Goal: Task Accomplishment & Management: Complete application form

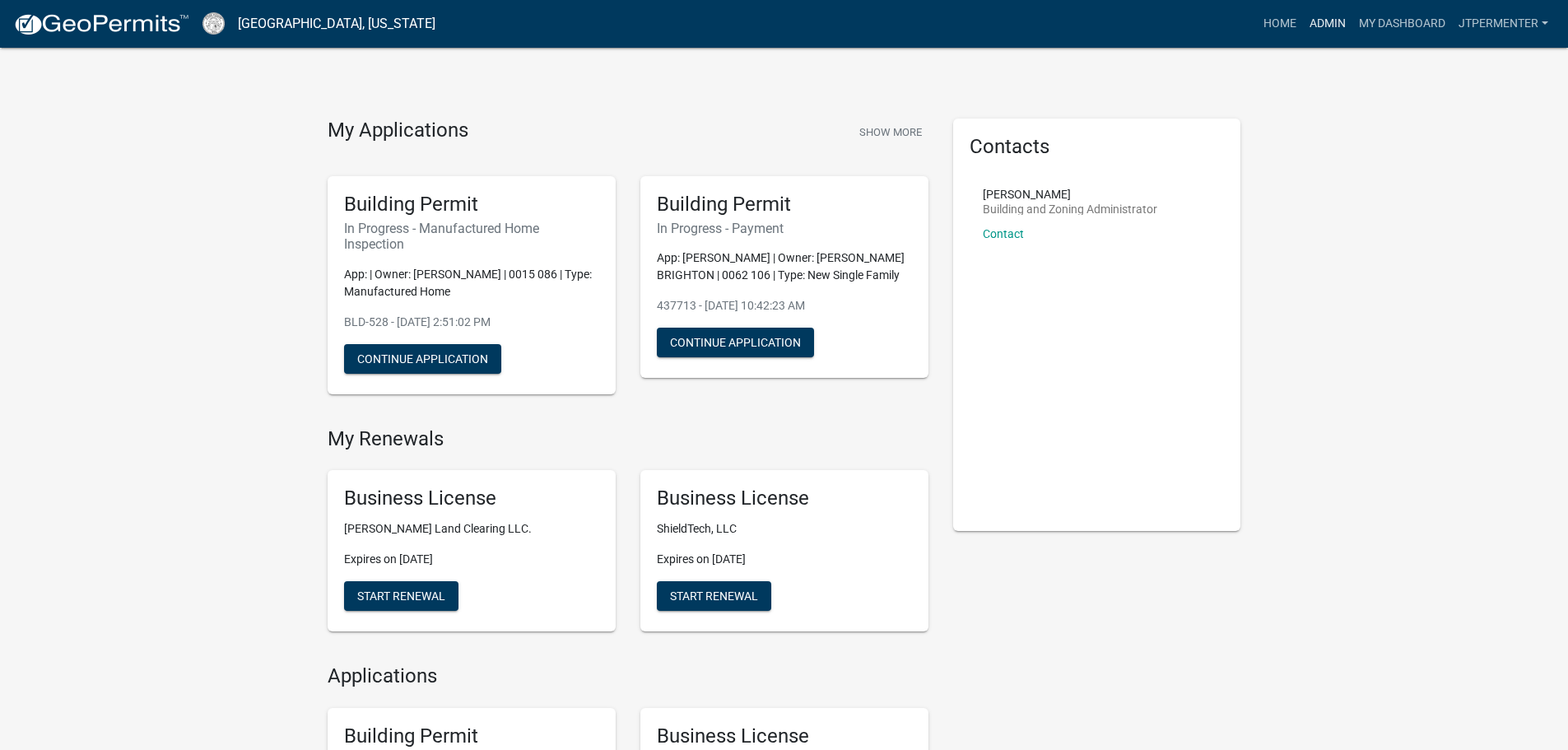
click at [1328, 22] on link "Admin" at bounding box center [1328, 24] width 49 height 32
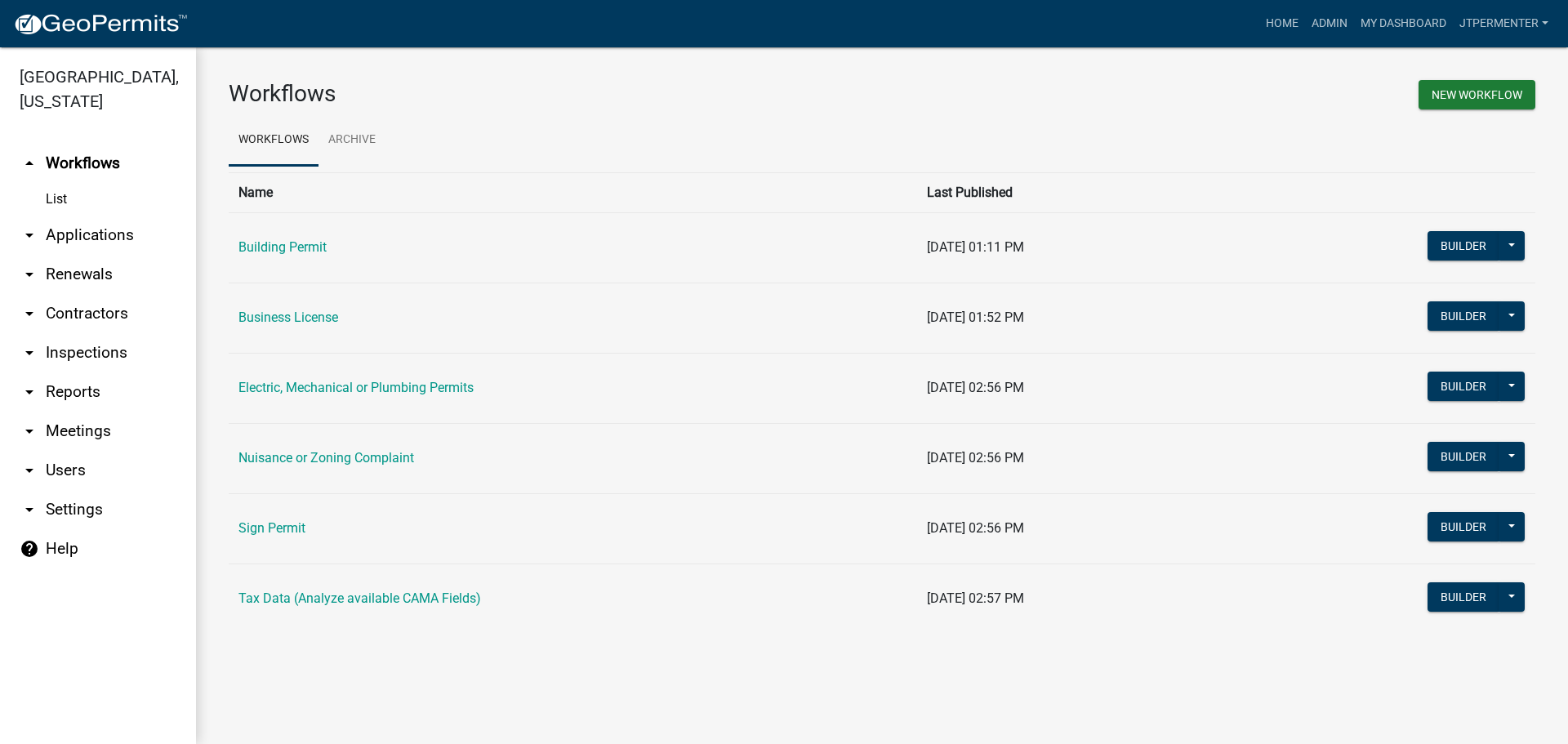
click at [306, 247] on link "Building Permit" at bounding box center [283, 247] width 88 height 16
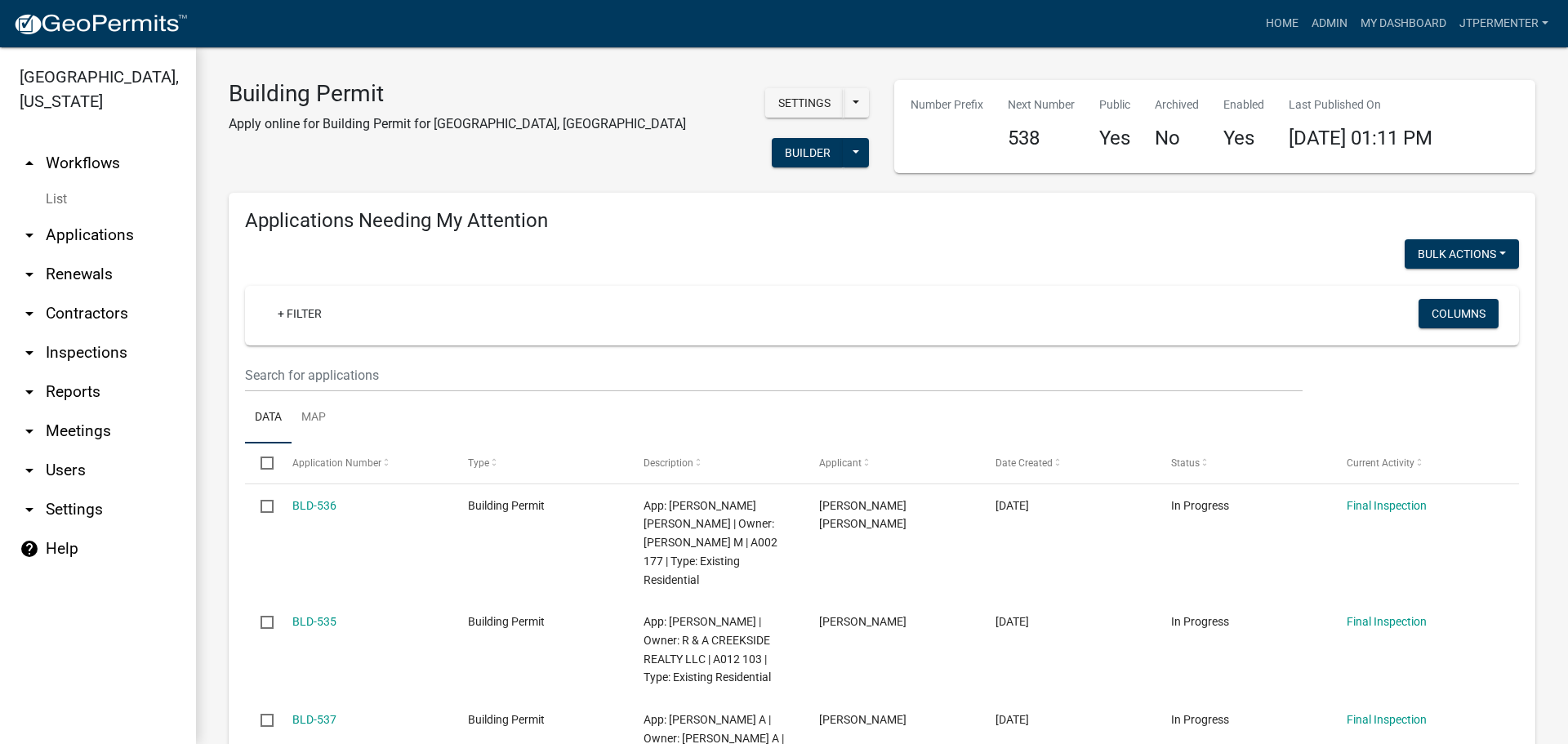
click at [104, 216] on link "arrow_drop_down Applications" at bounding box center [98, 236] width 196 height 39
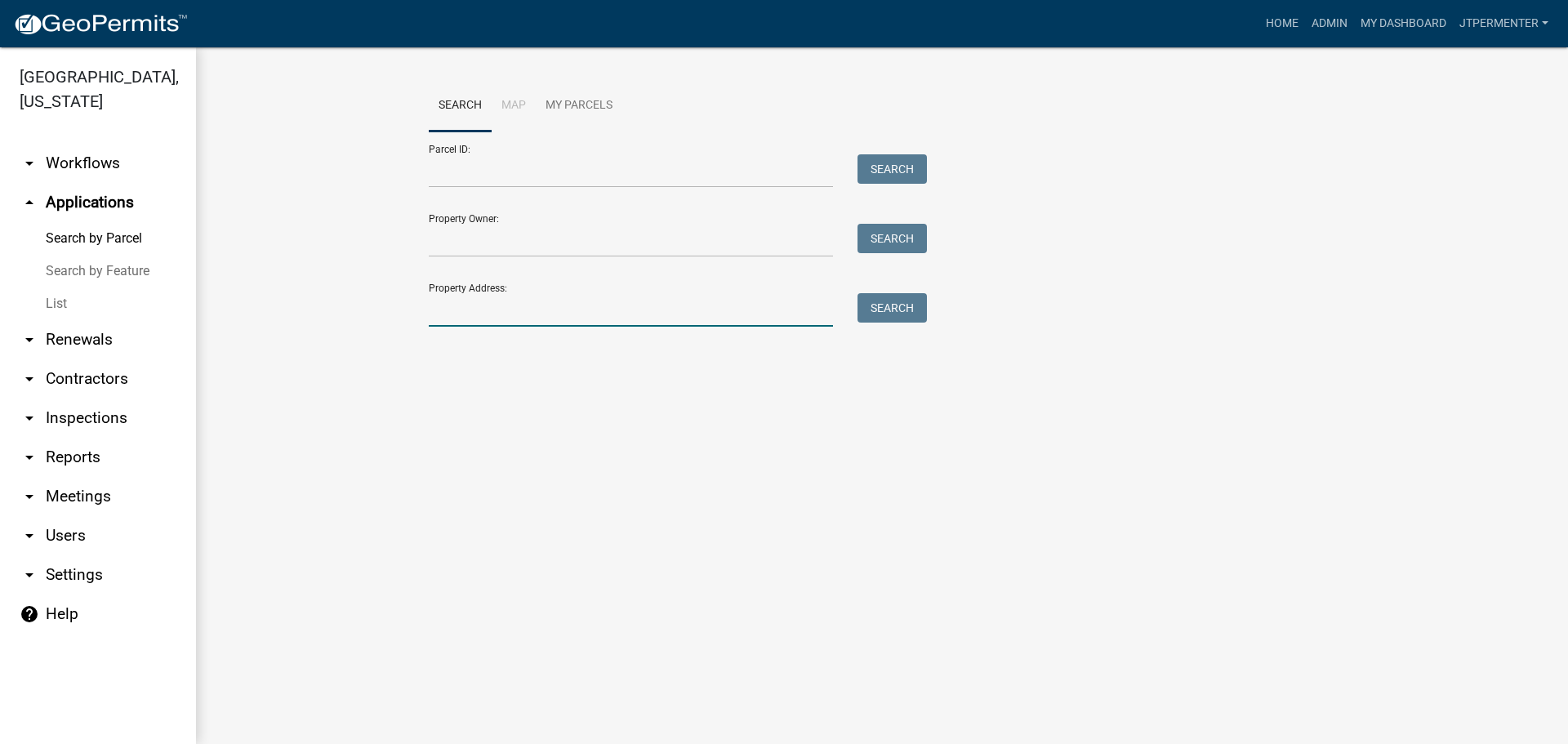
click at [485, 322] on input "Property Address:" at bounding box center [632, 310] width 405 height 33
type input "[PERSON_NAME]"
click at [876, 309] on button "Search" at bounding box center [892, 308] width 69 height 29
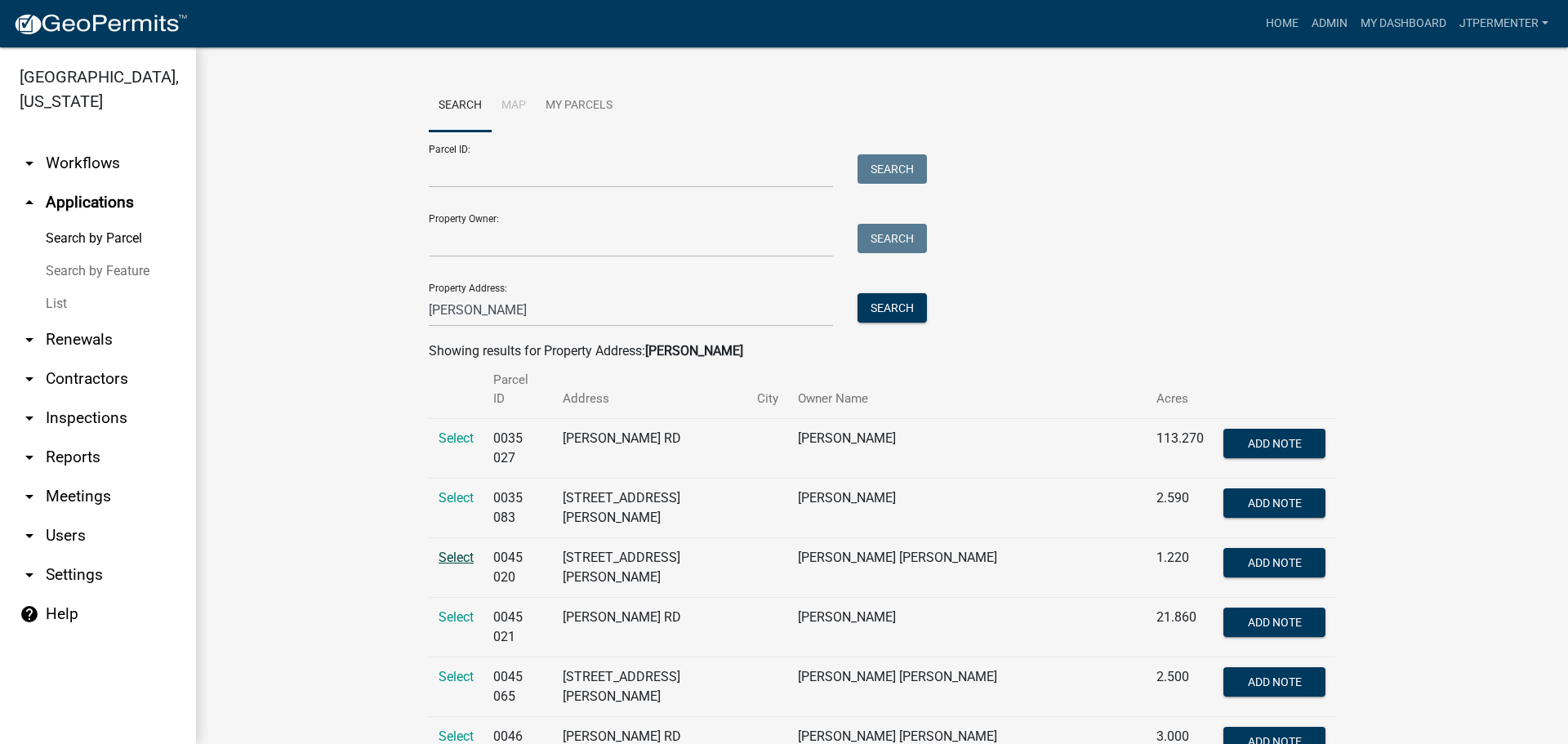
click at [453, 549] on span "Select" at bounding box center [457, 557] width 35 height 16
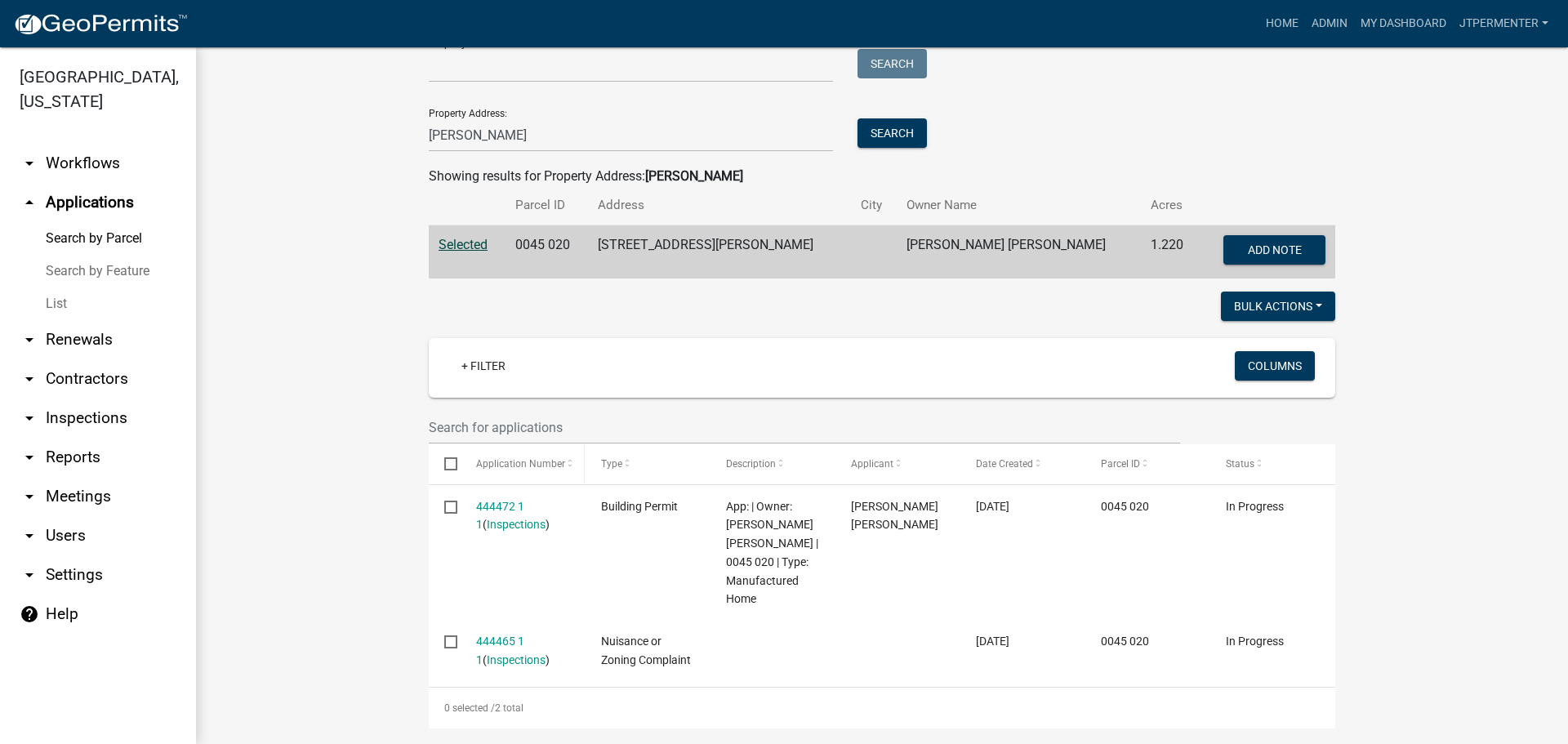
scroll to position [192, 0]
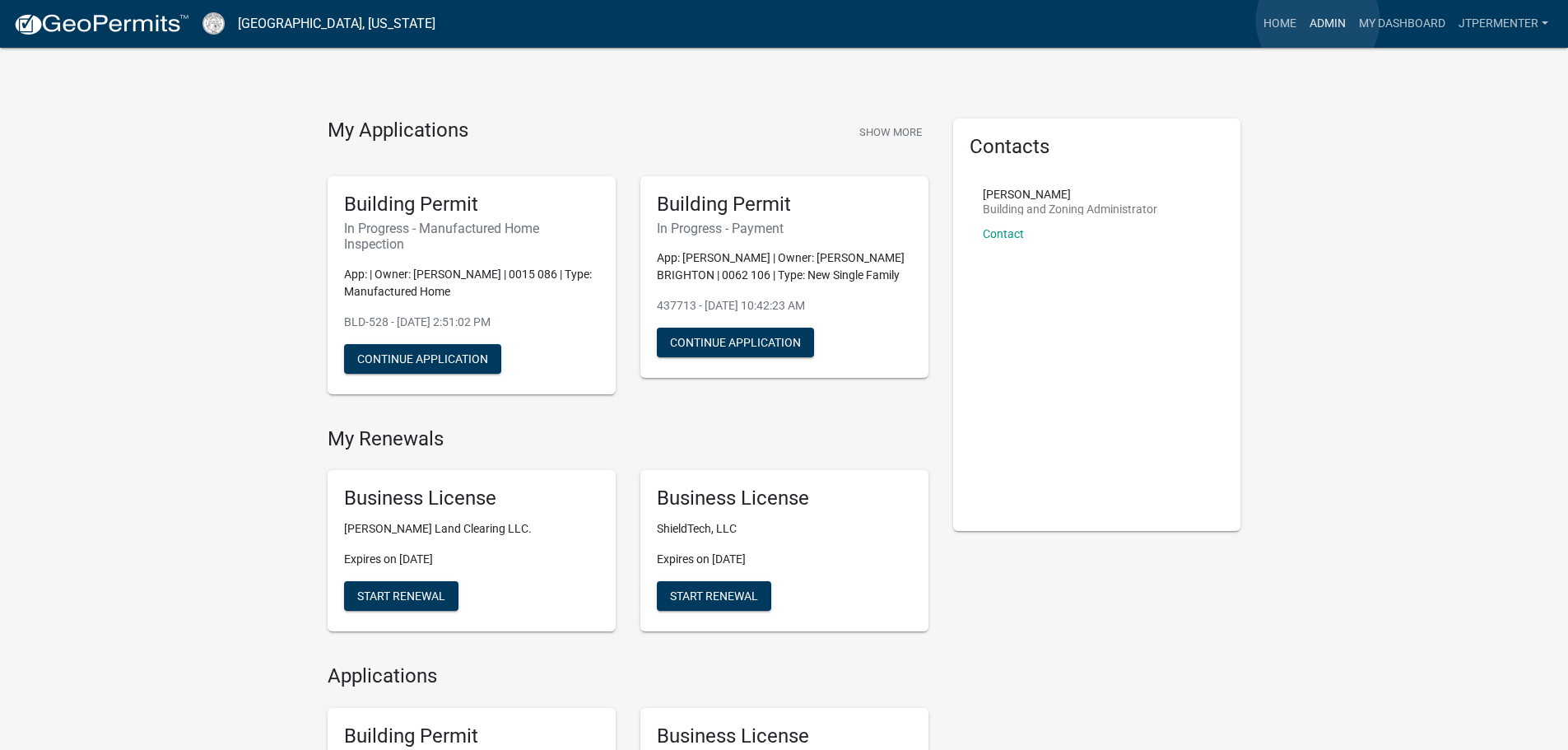
click at [1318, 20] on link "Admin" at bounding box center [1328, 24] width 49 height 32
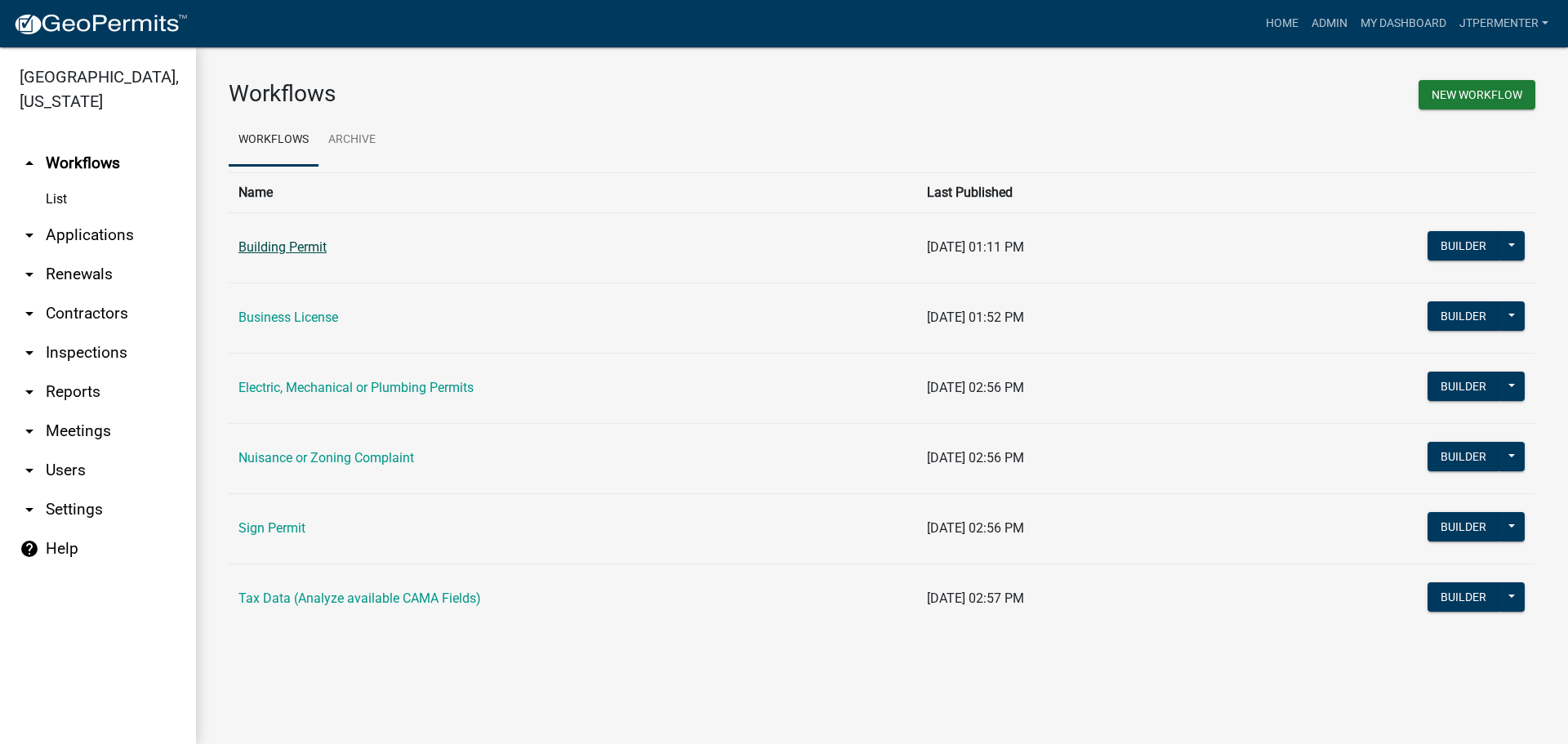
click at [277, 244] on link "Building Permit" at bounding box center [283, 247] width 88 height 16
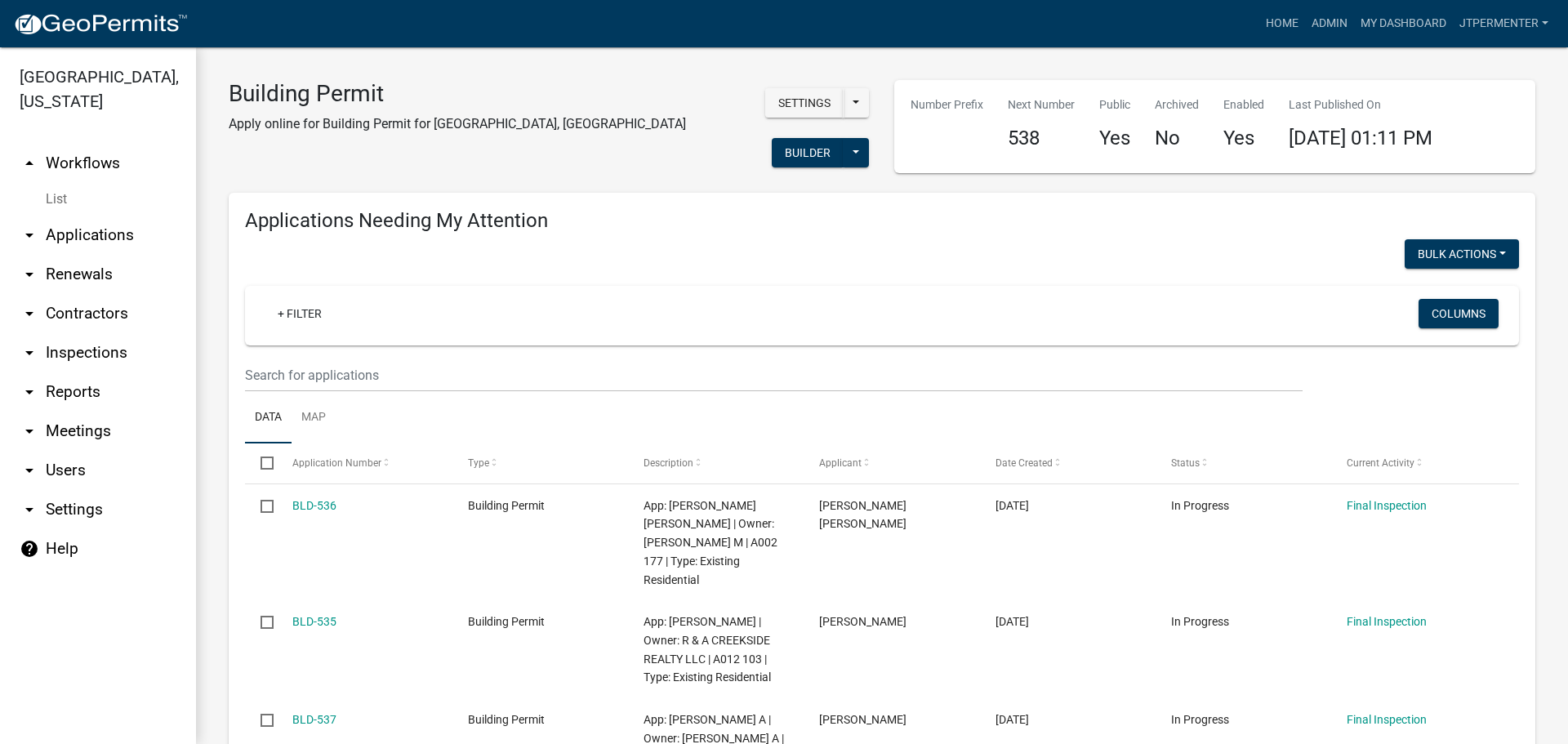
click at [87, 216] on link "arrow_drop_down Applications" at bounding box center [98, 236] width 196 height 39
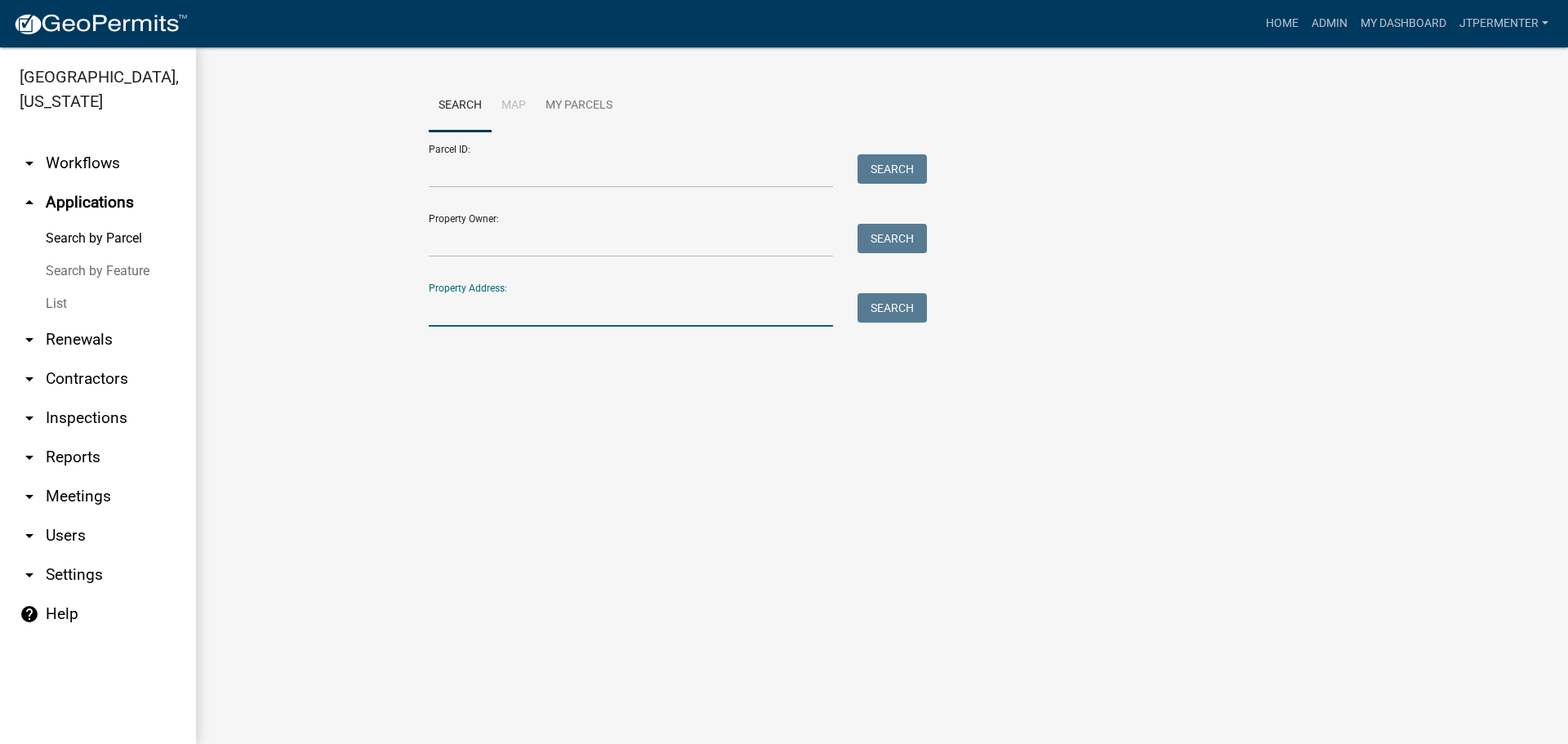
click at [470, 310] on input "Property Address:" at bounding box center [632, 310] width 405 height 33
type input "[PERSON_NAME]"
click at [903, 314] on button "Search" at bounding box center [892, 308] width 69 height 29
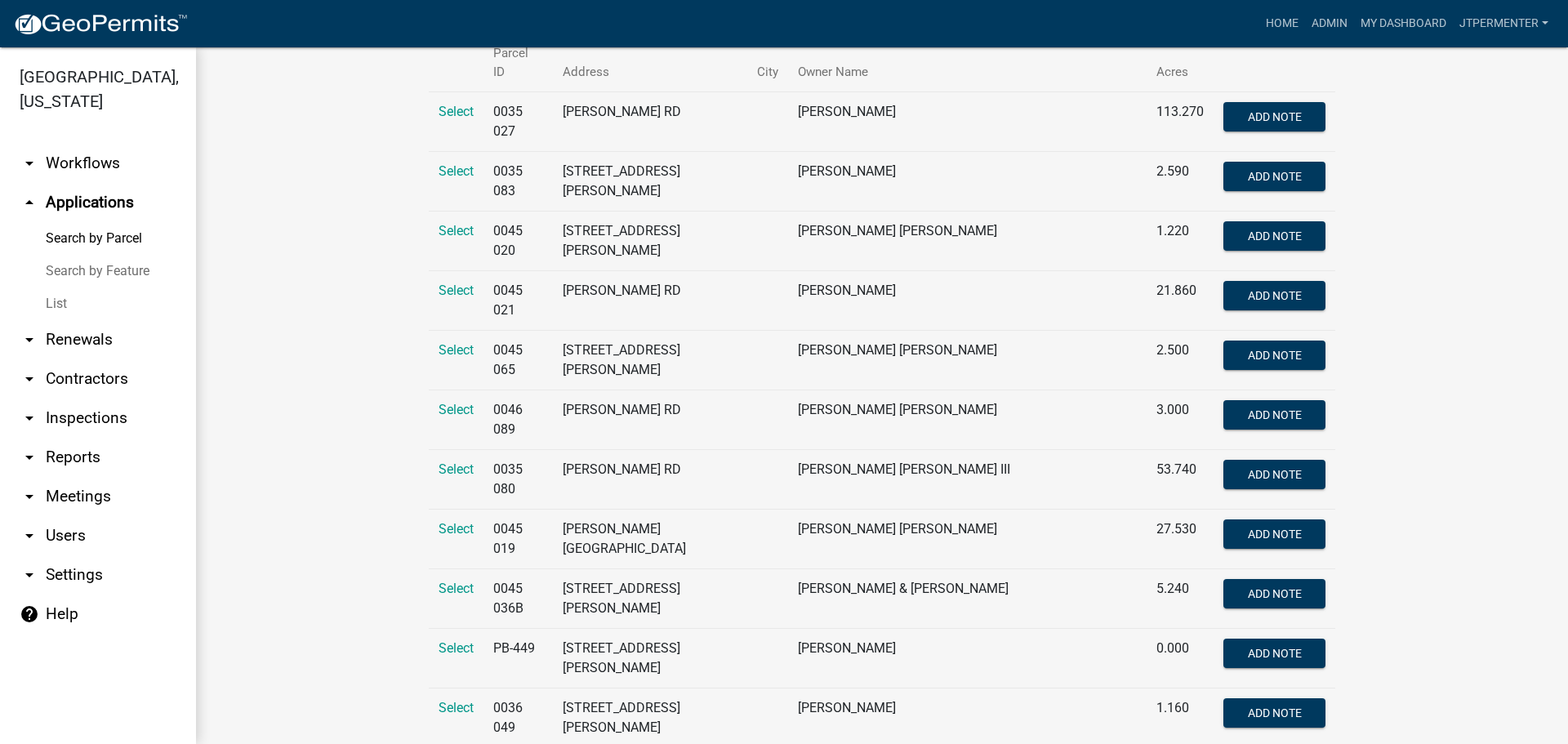
scroll to position [245, 0]
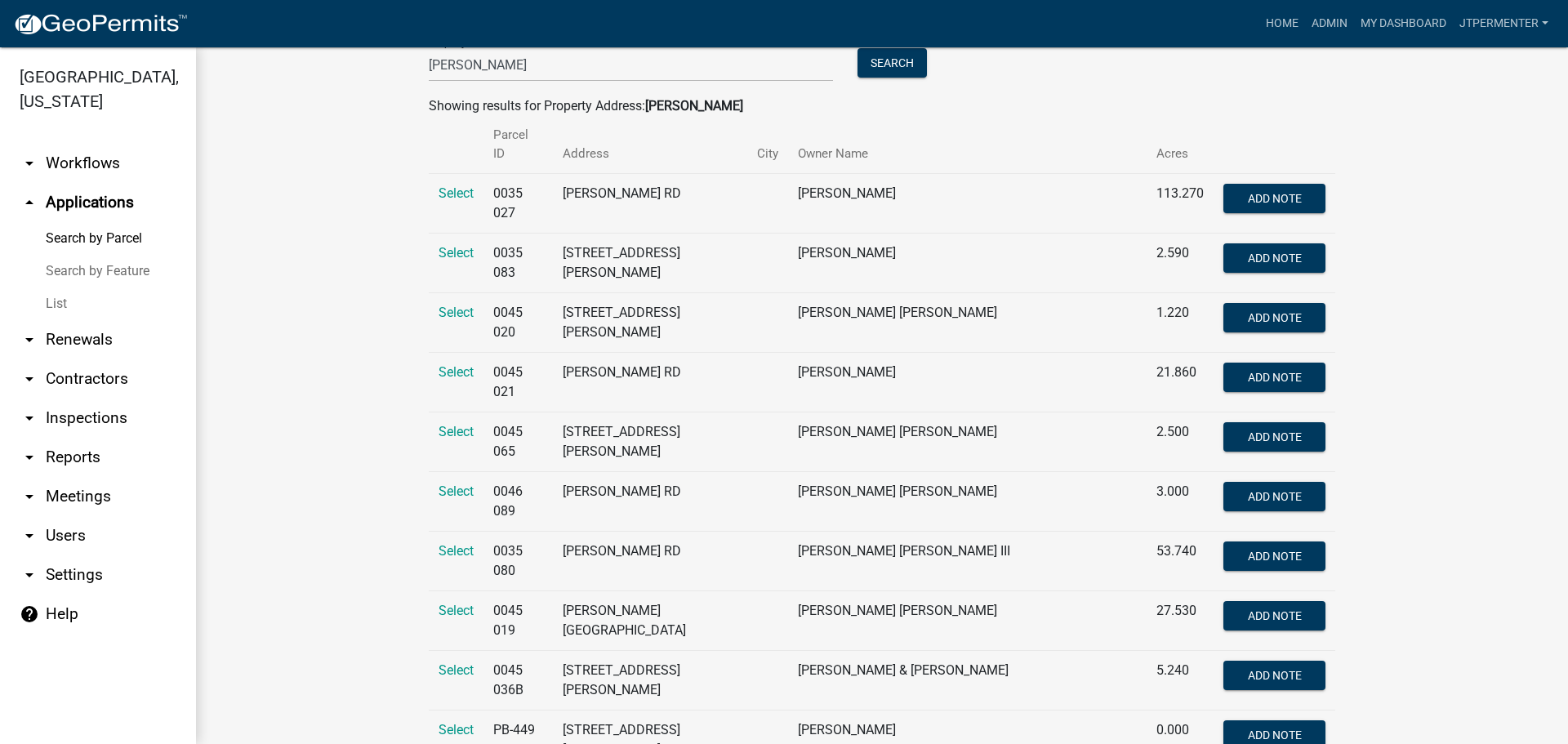
click at [454, 296] on td "Select" at bounding box center [457, 322] width 55 height 60
click at [454, 305] on span "Select" at bounding box center [457, 313] width 35 height 16
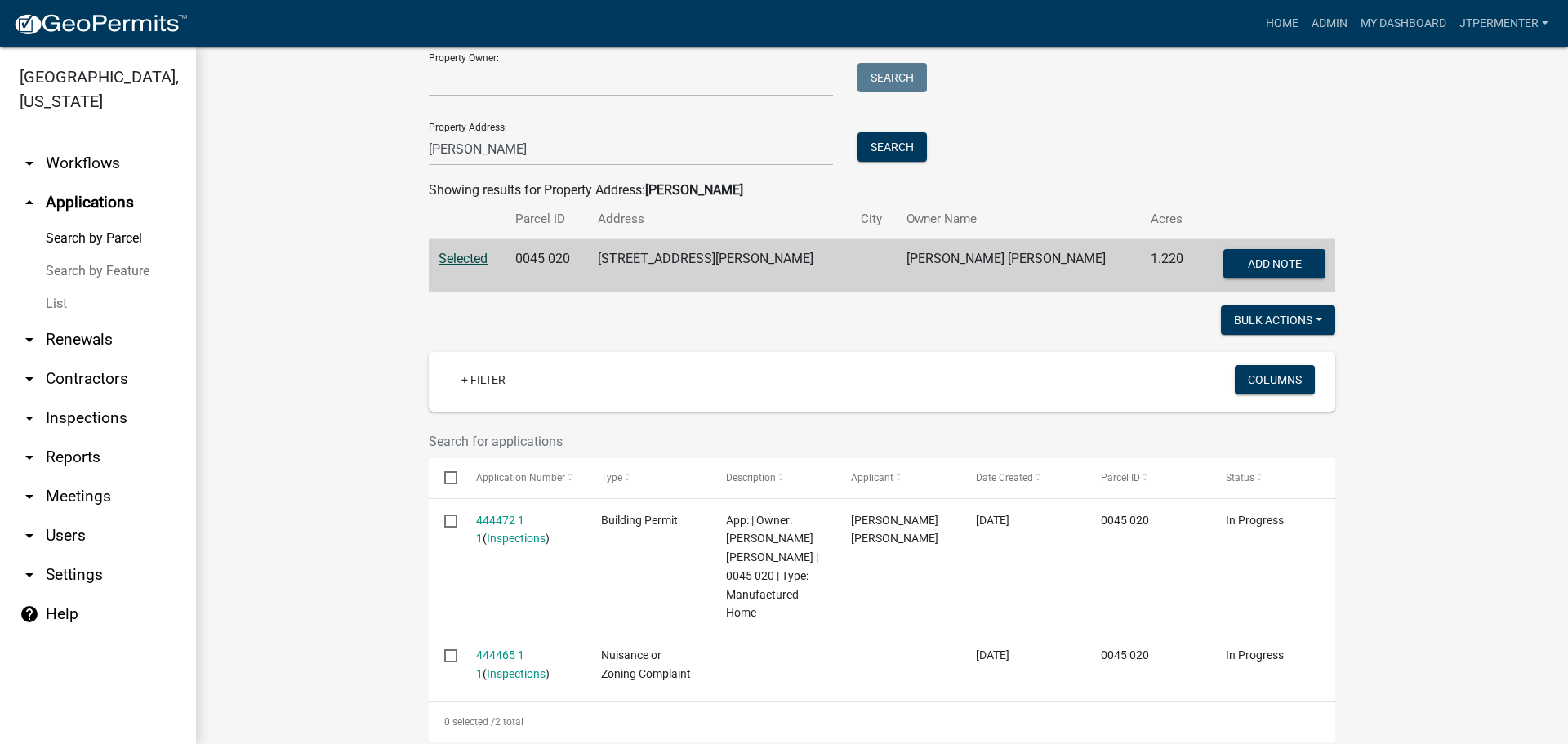
scroll to position [192, 0]
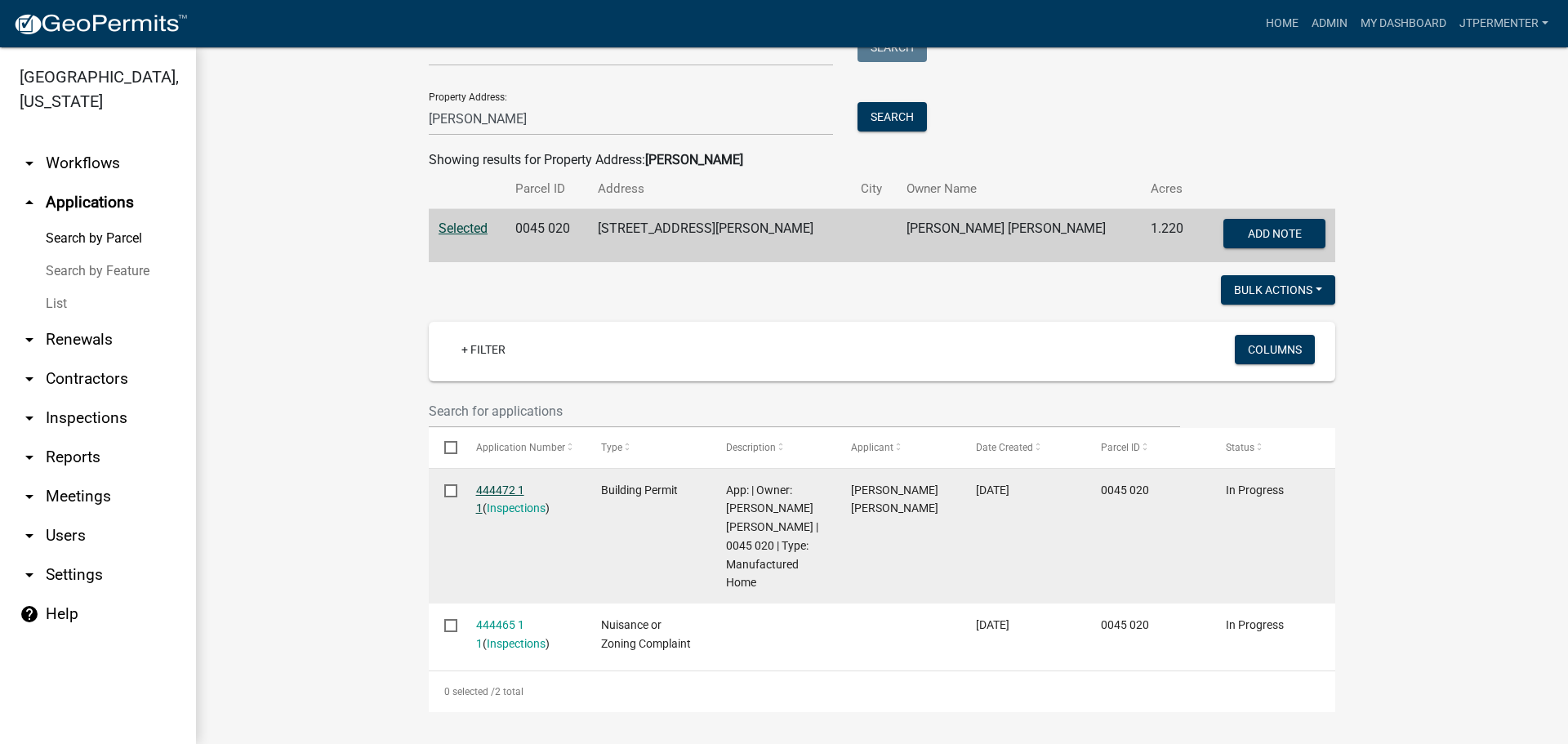
click at [510, 488] on link "444472 1 1" at bounding box center [500, 500] width 48 height 32
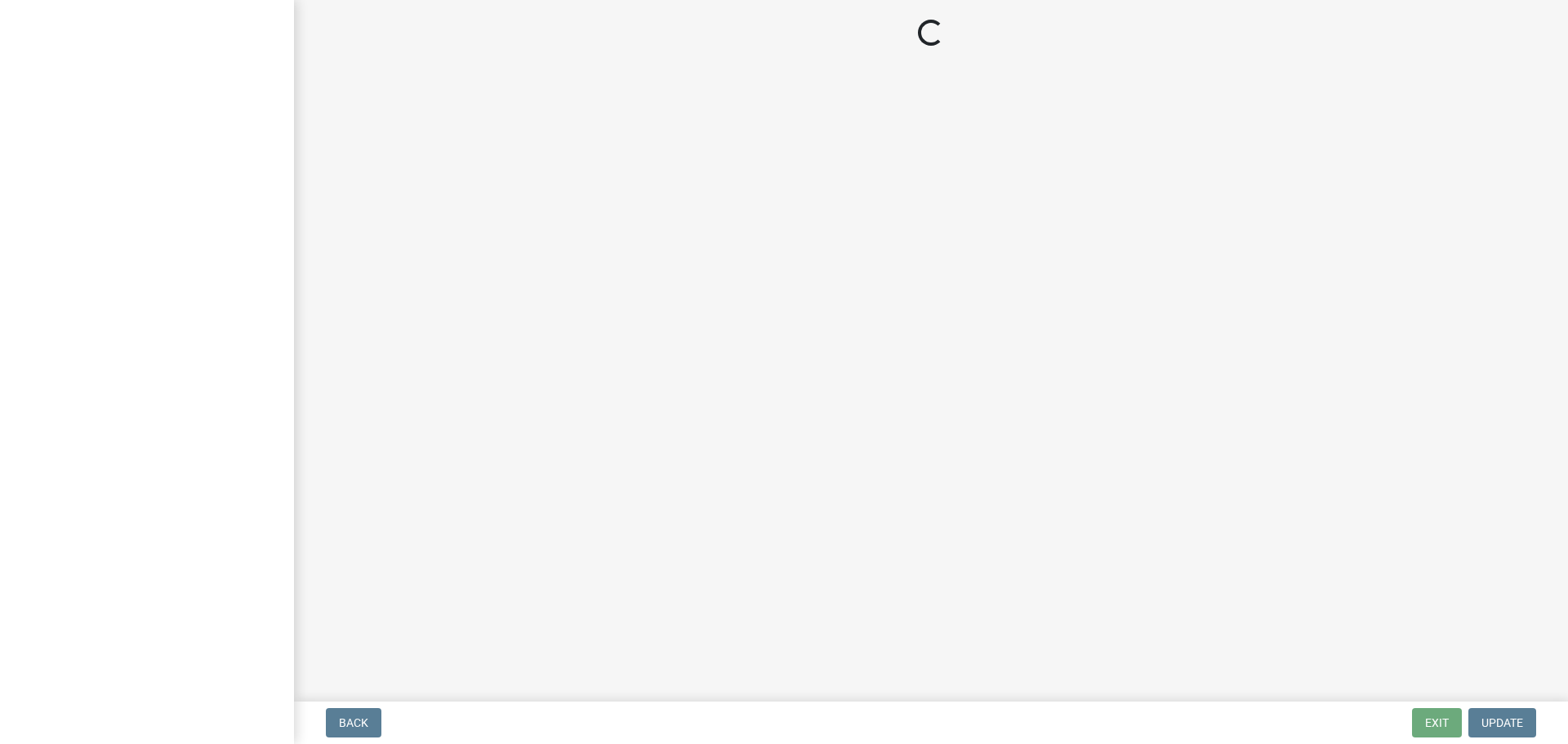
select select "3: 3"
